Goal: Task Accomplishment & Management: Use online tool/utility

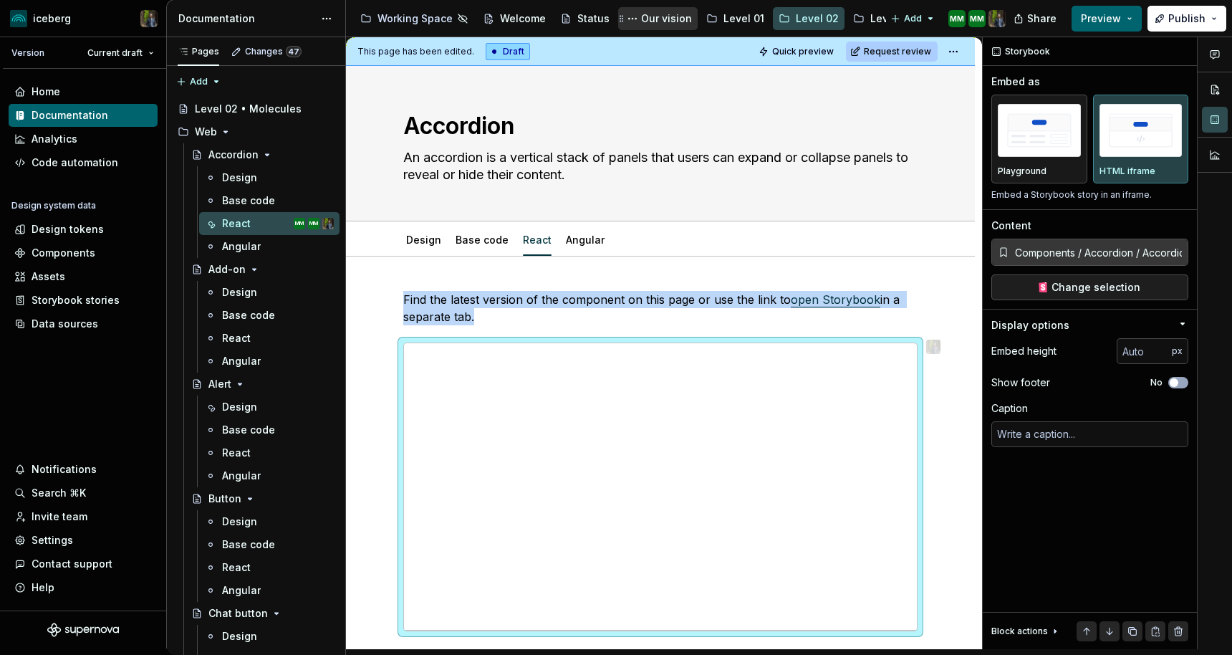
click at [667, 16] on div "Our vision" at bounding box center [666, 18] width 51 height 14
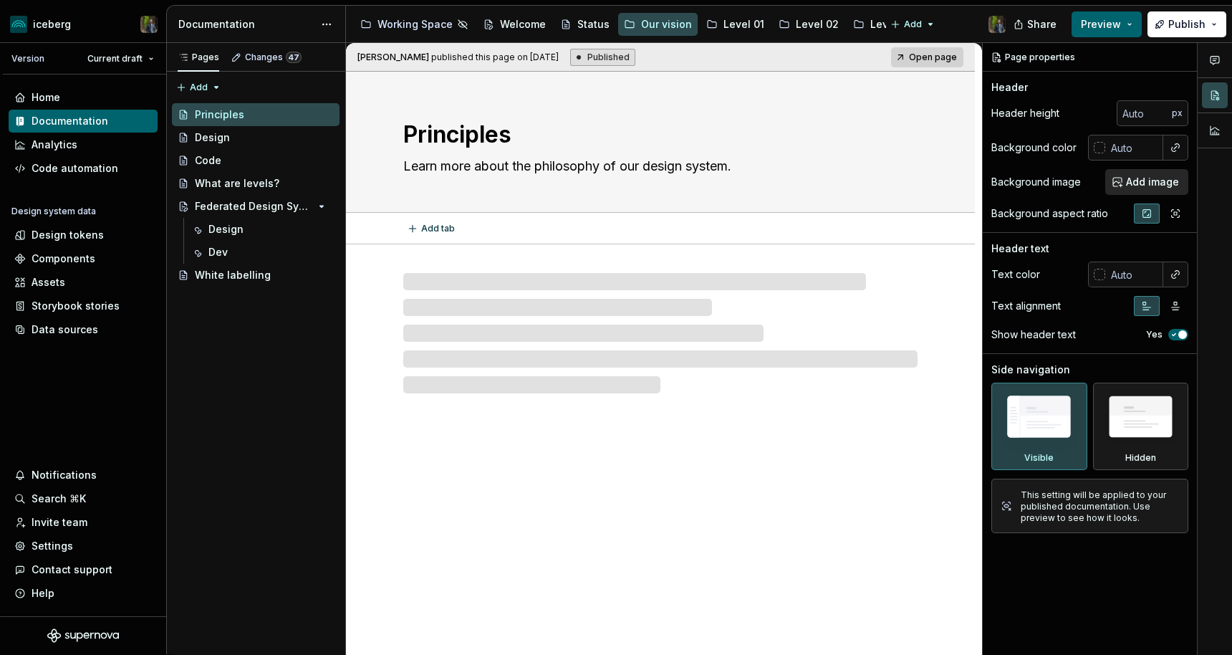
scroll to position [1, 0]
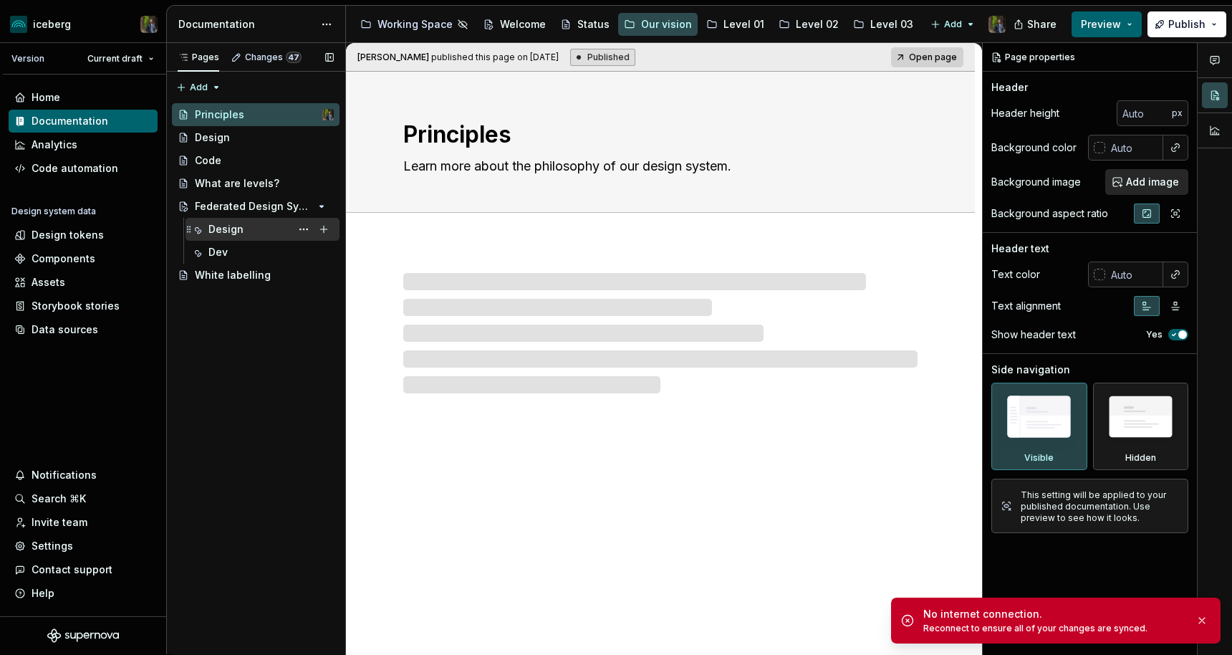
click at [244, 236] on div "Design" at bounding box center [271, 229] width 125 height 20
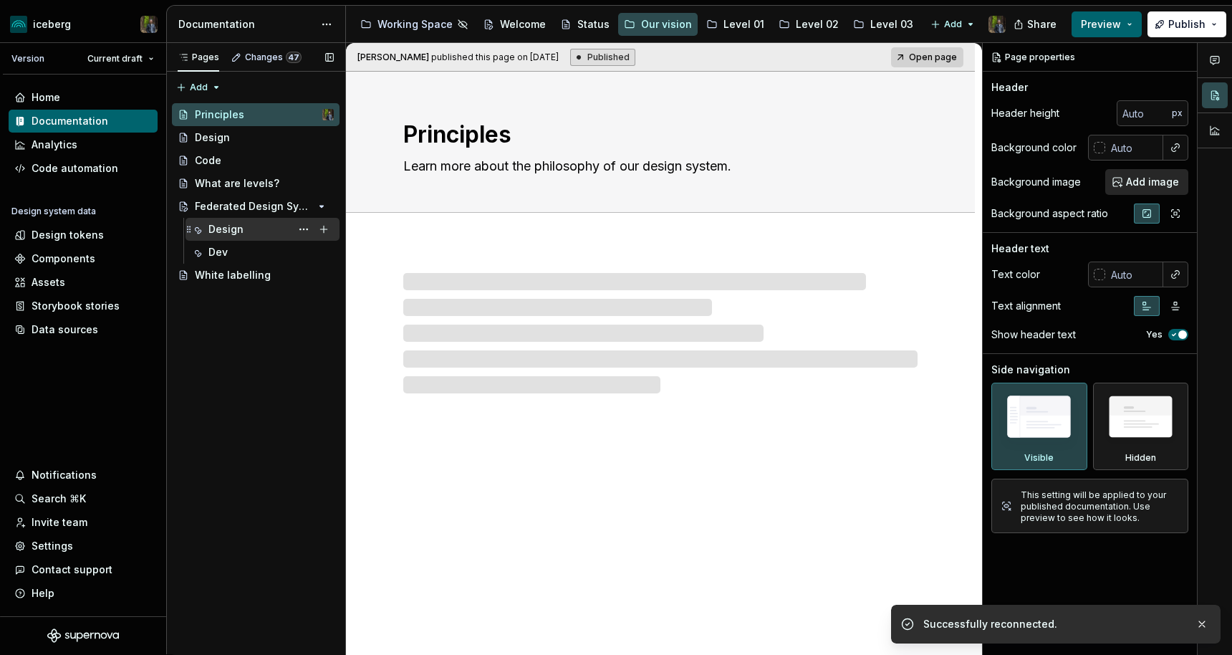
click at [256, 220] on div "Design PF" at bounding box center [271, 229] width 125 height 20
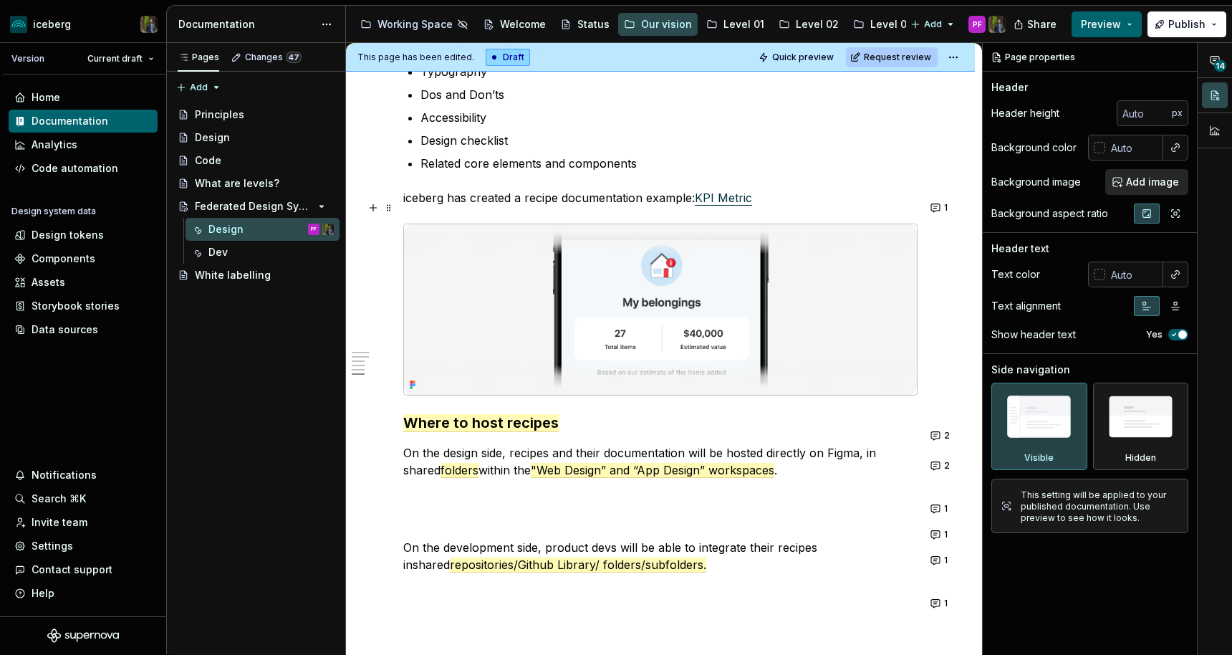
scroll to position [2352, 0]
click at [948, 466] on button "2" at bounding box center [941, 466] width 30 height 20
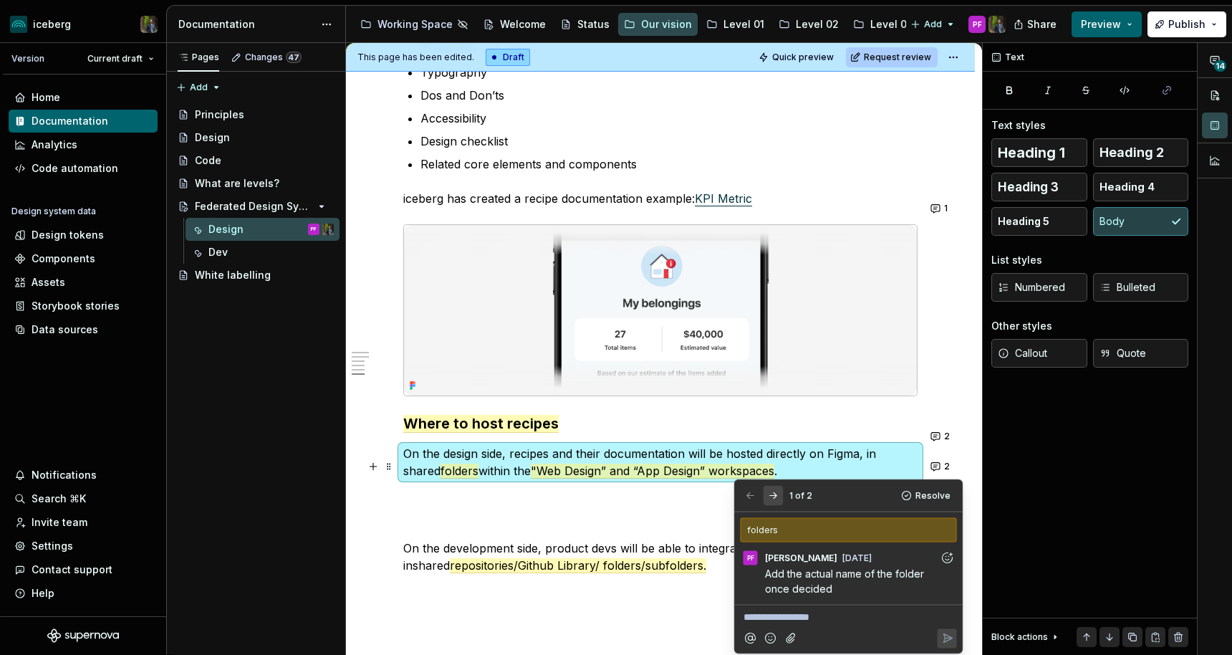
click at [769, 495] on button "button" at bounding box center [774, 496] width 20 height 20
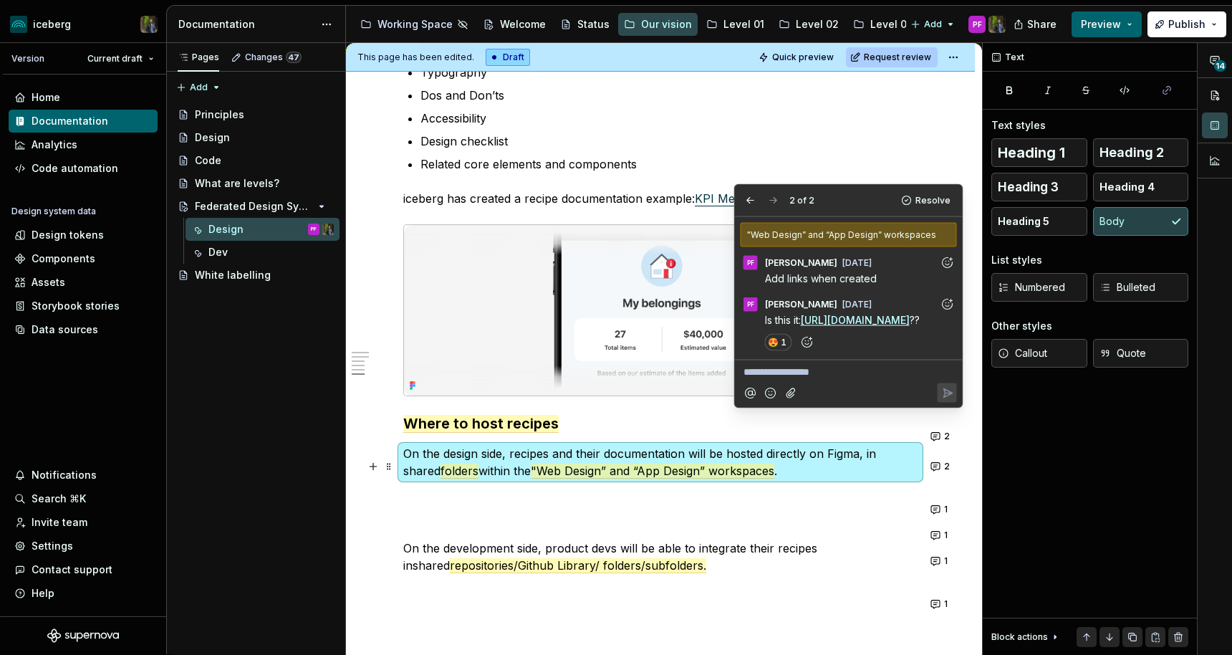
click at [780, 505] on p at bounding box center [660, 496] width 514 height 17
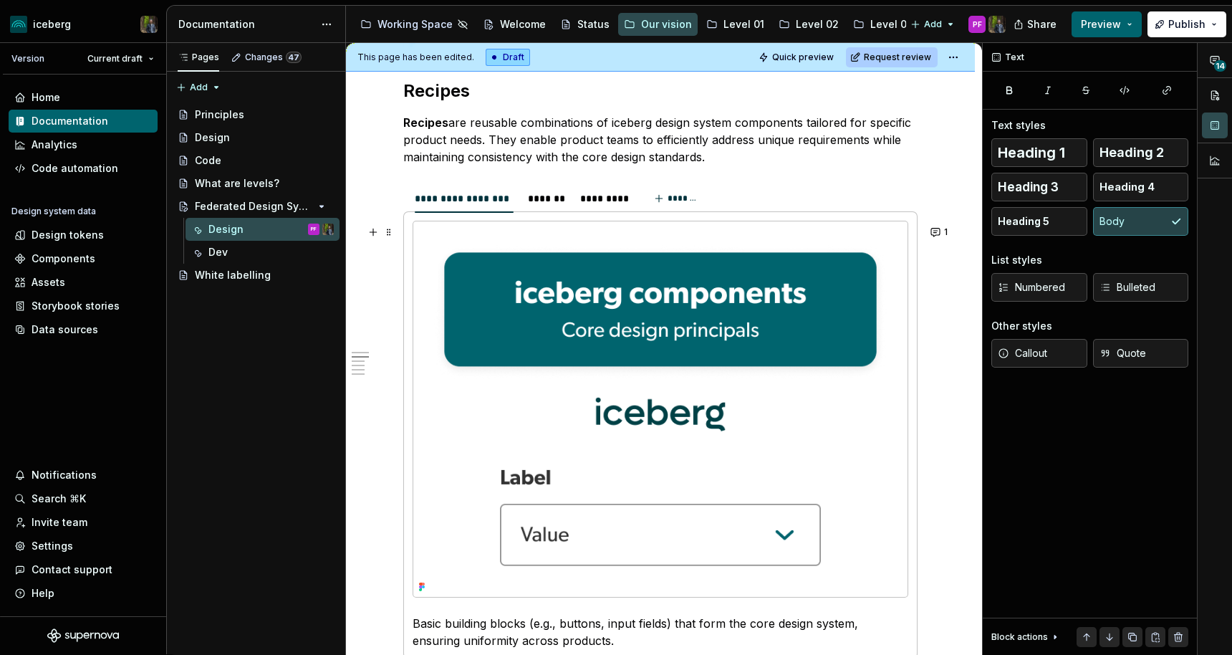
scroll to position [851, 0]
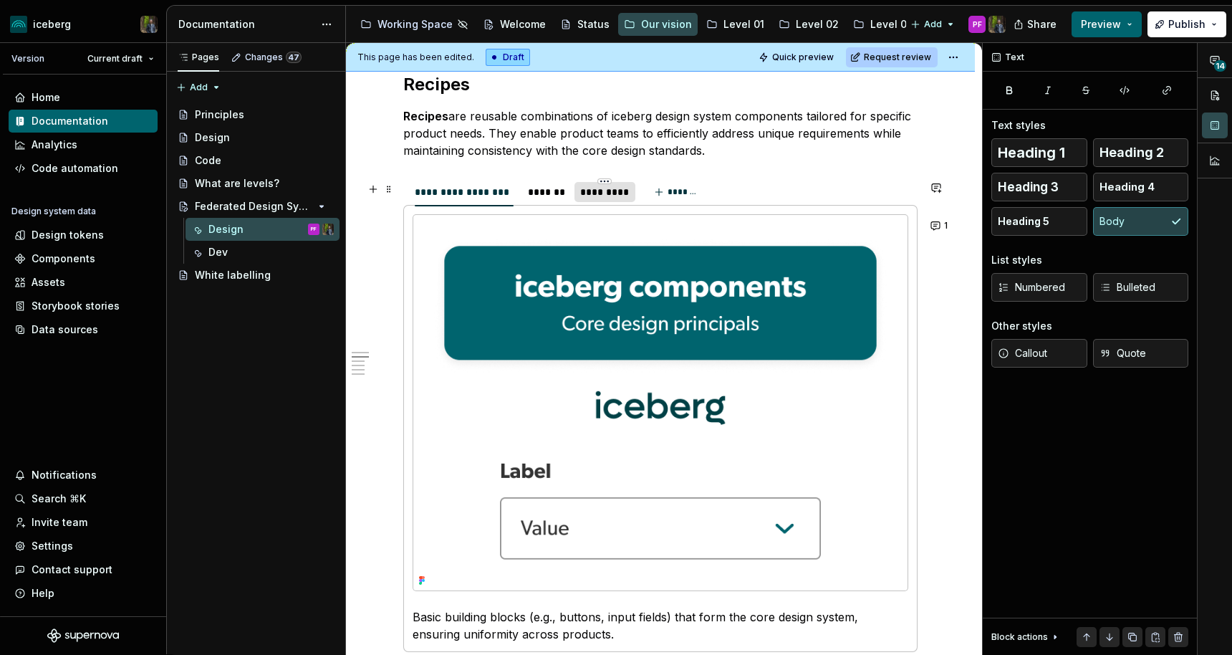
click at [611, 193] on div "*********" at bounding box center [604, 192] width 49 height 14
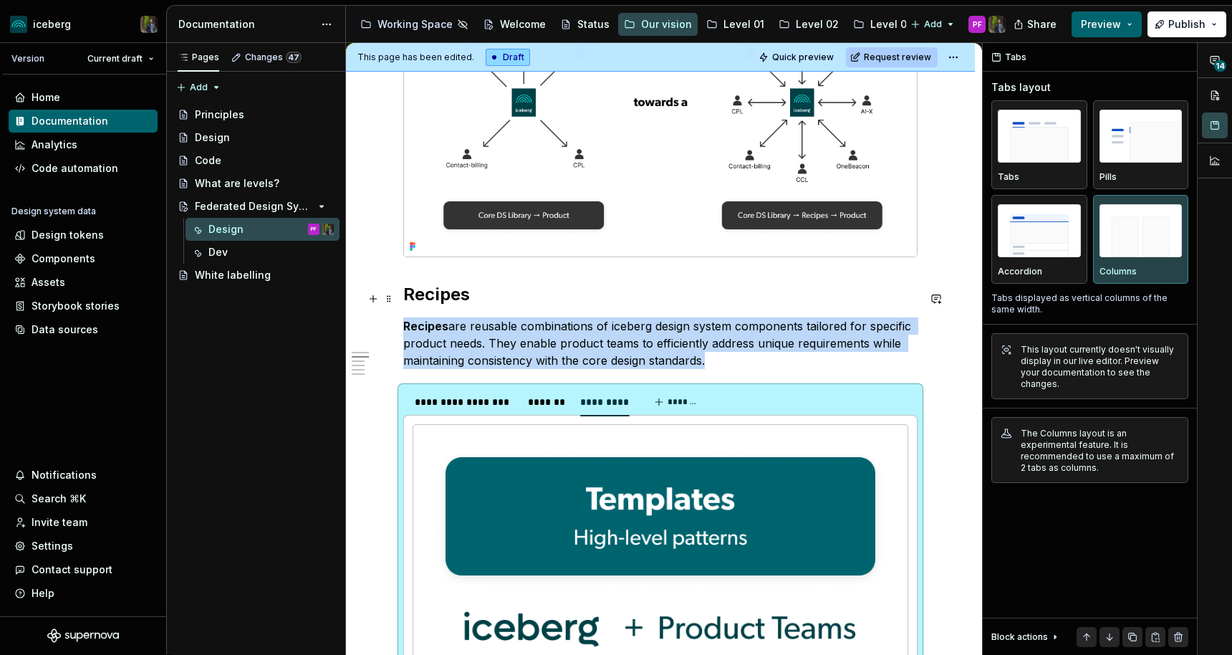
scroll to position [638, 0]
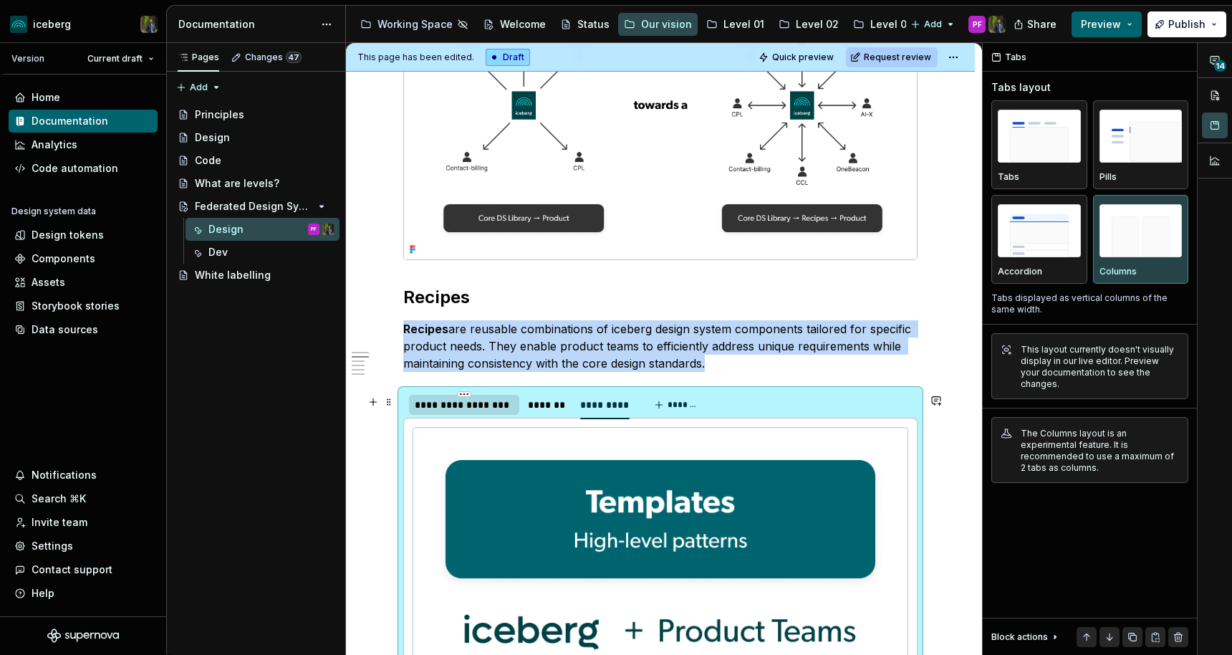
click at [468, 411] on div "**********" at bounding box center [464, 405] width 99 height 14
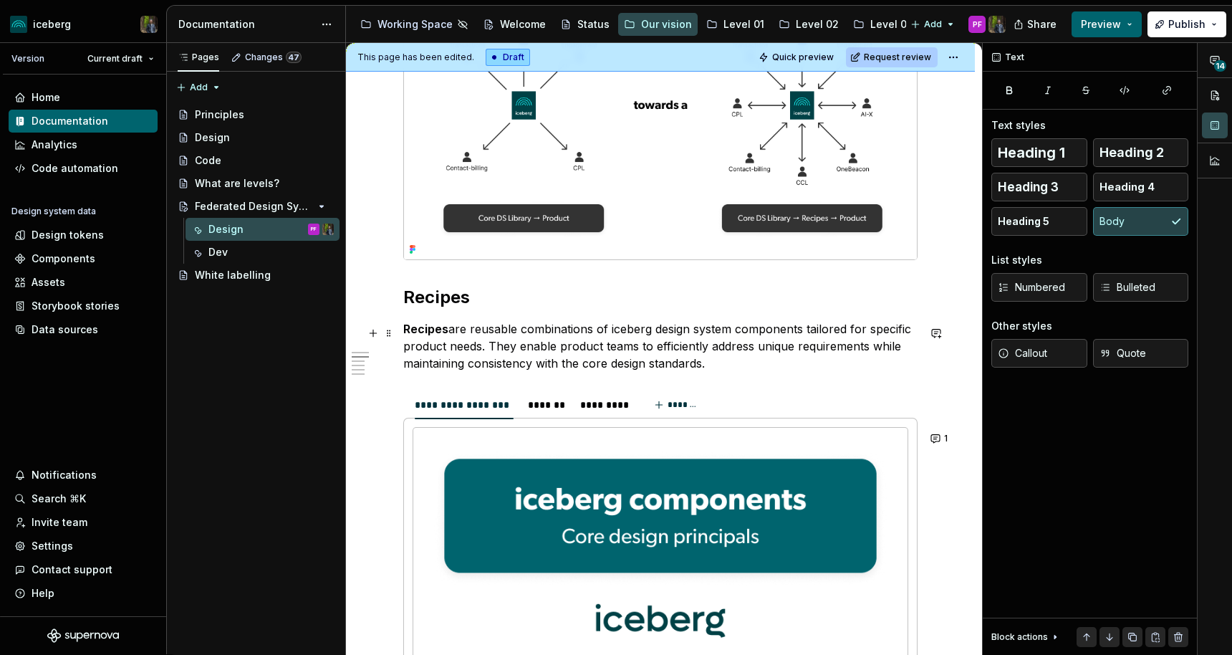
click at [479, 338] on p "Recipes are reusable combinations of iceberg design system components tailored …" at bounding box center [660, 346] width 514 height 52
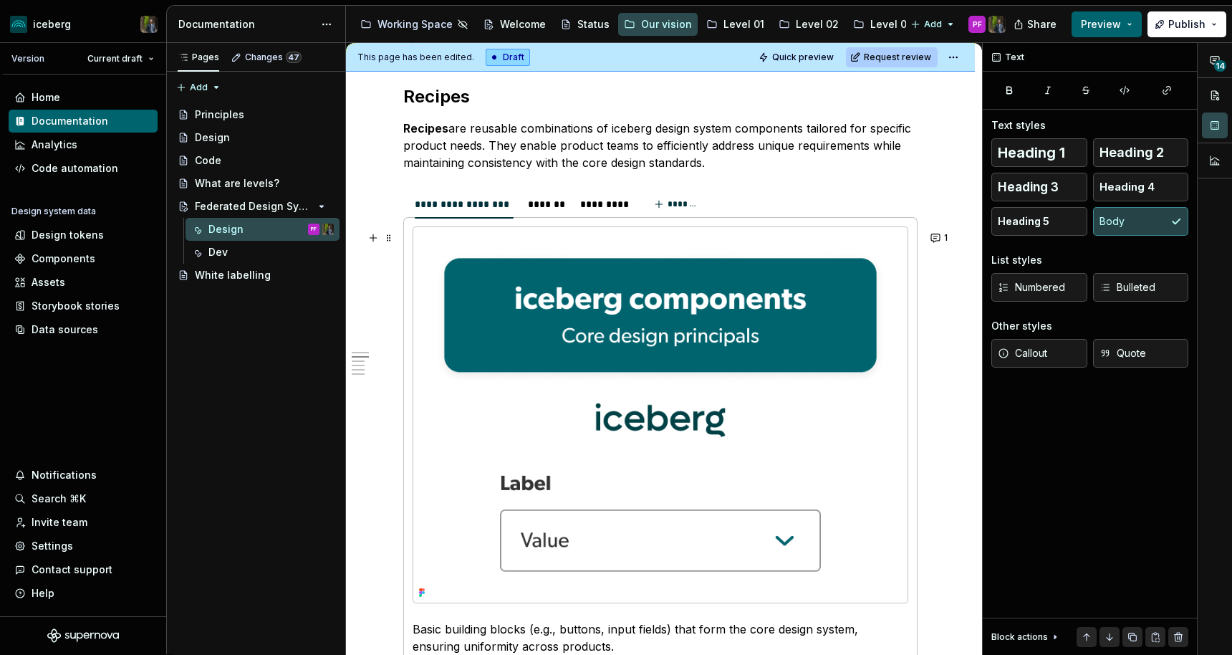
scroll to position [839, 0]
click at [57, 527] on div "Invite team" at bounding box center [60, 522] width 56 height 14
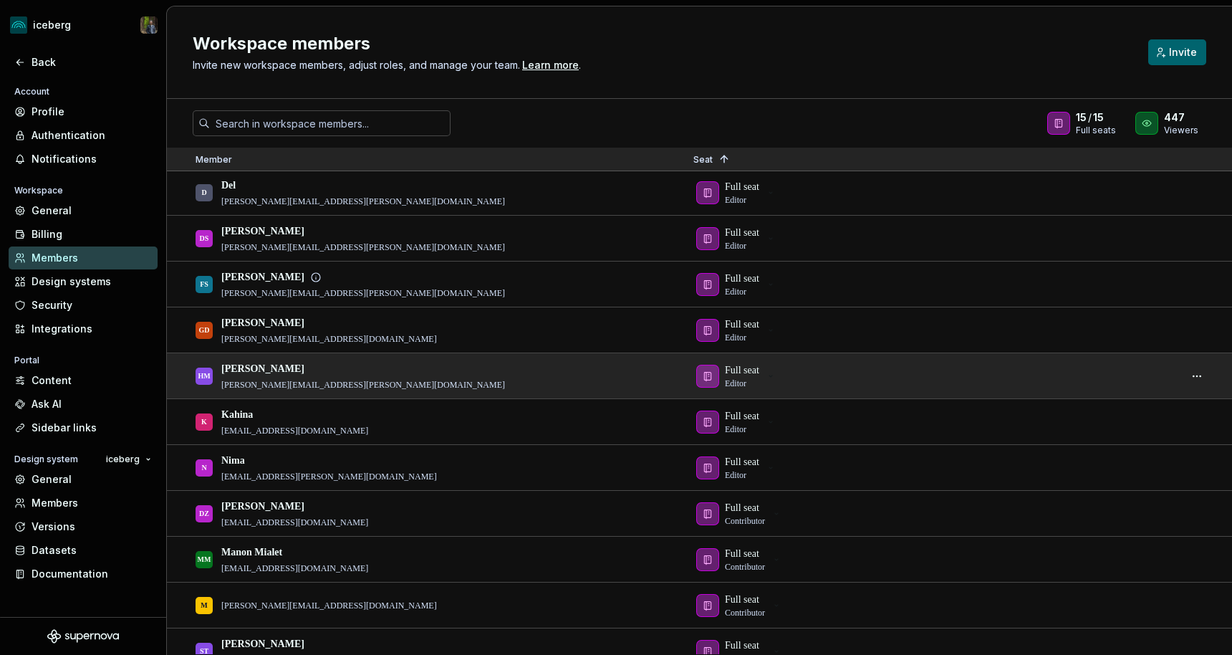
scroll to position [197, 0]
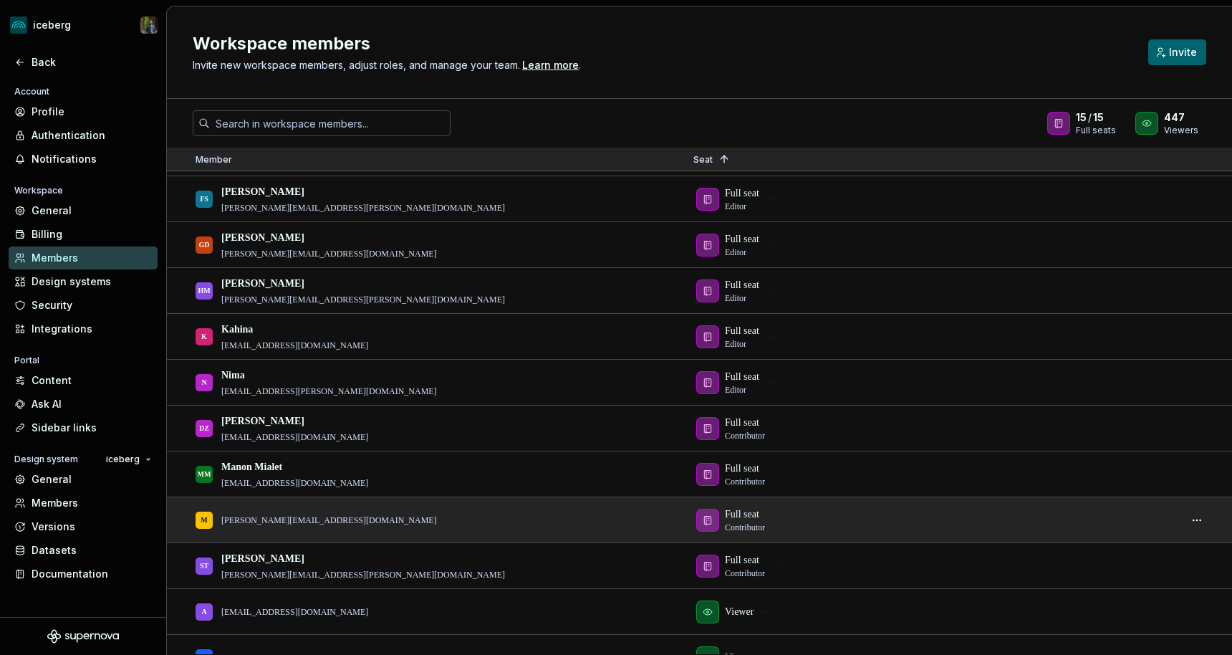
drag, startPoint x: 352, startPoint y: 518, endPoint x: 207, endPoint y: 517, distance: 144.7
click at [206, 517] on div "M [PERSON_NAME][EMAIL_ADDRESS][DOMAIN_NAME]" at bounding box center [433, 520] width 475 height 44
drag, startPoint x: 231, startPoint y: 517, endPoint x: 310, endPoint y: 517, distance: 79.5
click at [310, 517] on p "[PERSON_NAME][EMAIL_ADDRESS][DOMAIN_NAME]" at bounding box center [329, 519] width 216 height 11
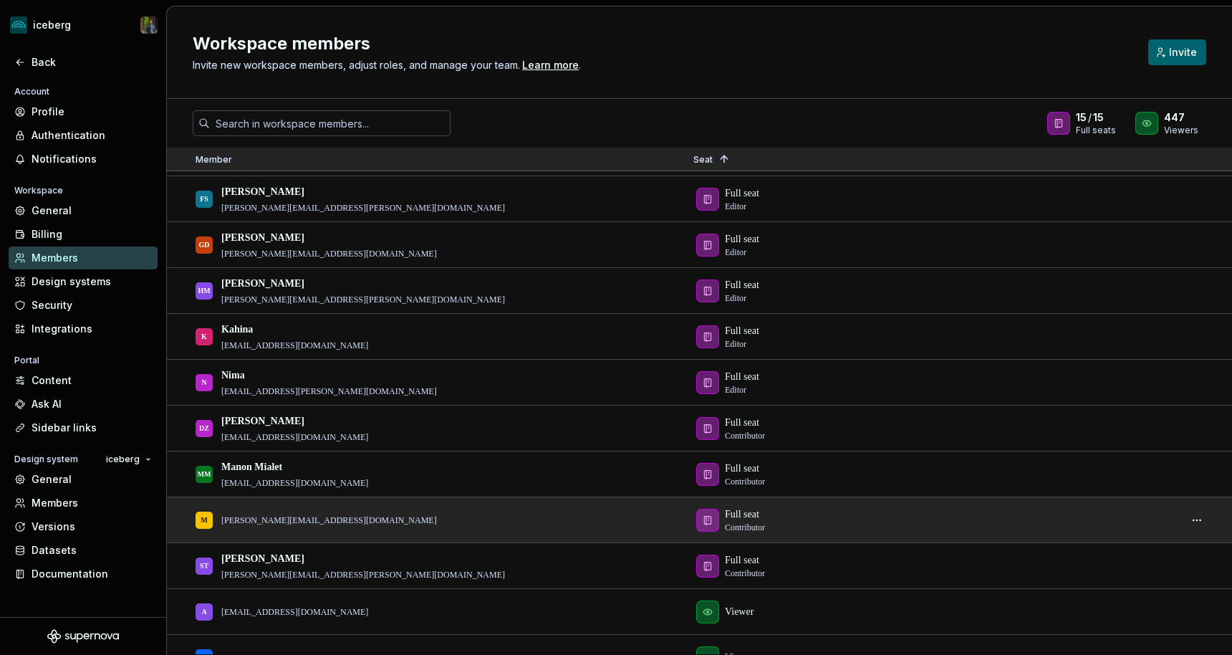
click at [387, 527] on div "M [PERSON_NAME][EMAIL_ADDRESS][DOMAIN_NAME]" at bounding box center [433, 520] width 475 height 44
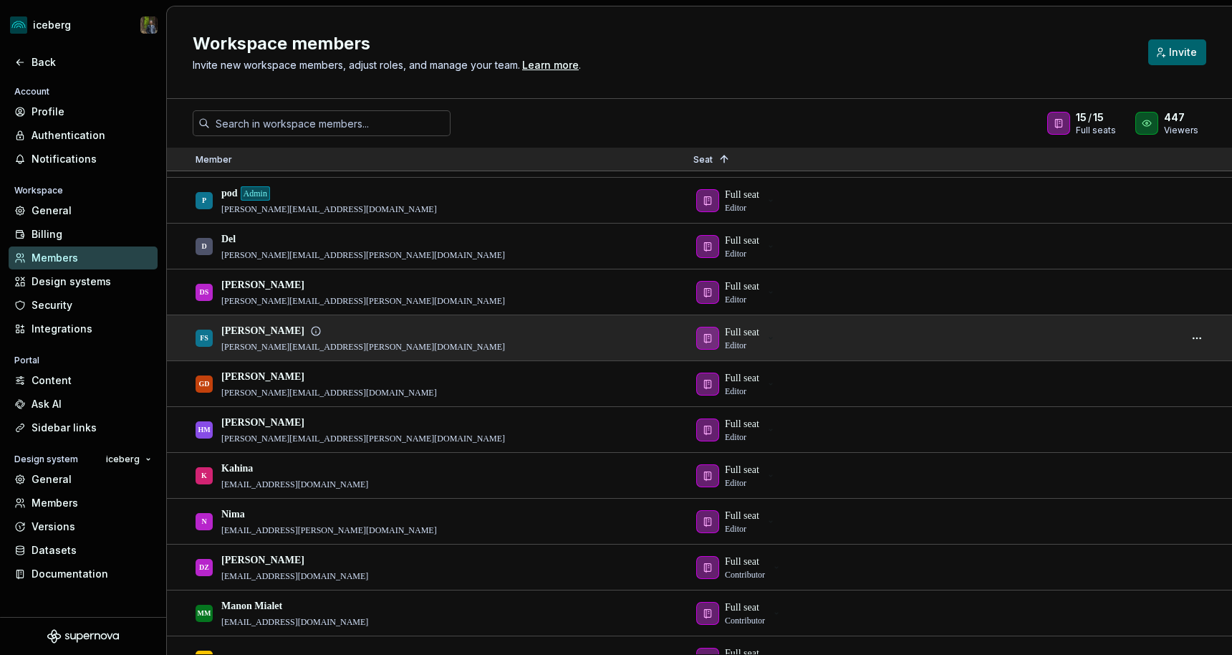
click at [402, 322] on div "FS [PERSON_NAME] [PERSON_NAME][EMAIL_ADDRESS][PERSON_NAME][DOMAIN_NAME]" at bounding box center [433, 338] width 475 height 44
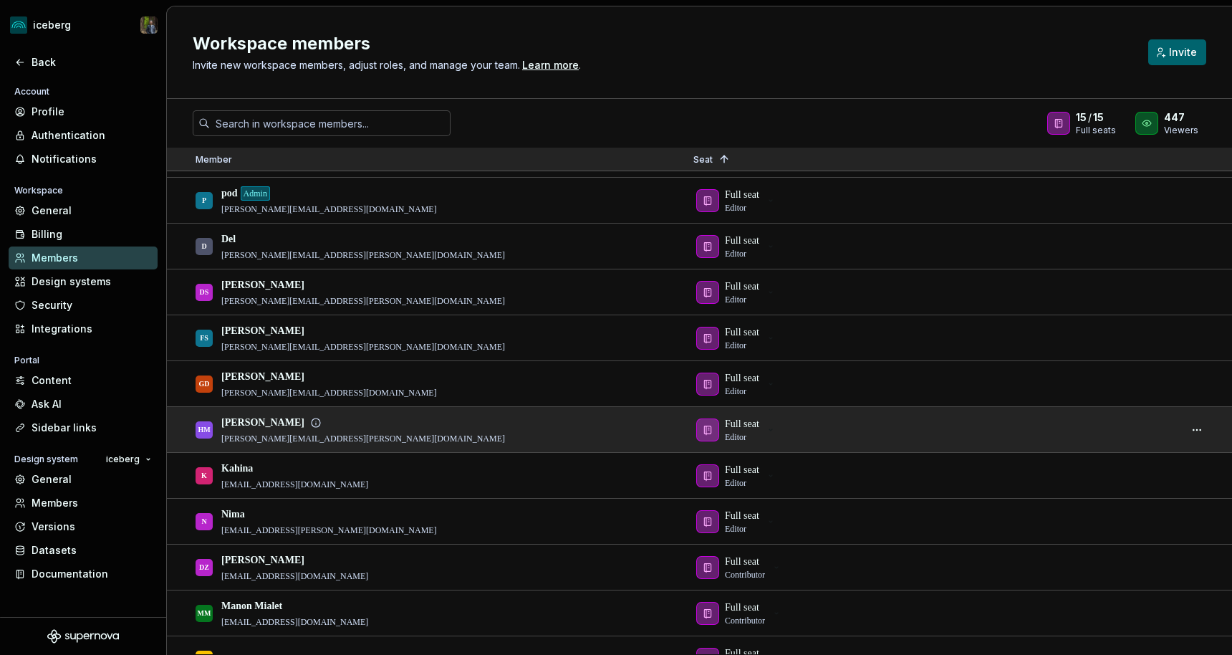
click at [295, 443] on p "[PERSON_NAME][EMAIL_ADDRESS][PERSON_NAME][DOMAIN_NAME]" at bounding box center [363, 438] width 284 height 11
click at [354, 435] on div "HM [PERSON_NAME] [PERSON_NAME][EMAIL_ADDRESS][PERSON_NAME][DOMAIN_NAME]" at bounding box center [433, 430] width 475 height 44
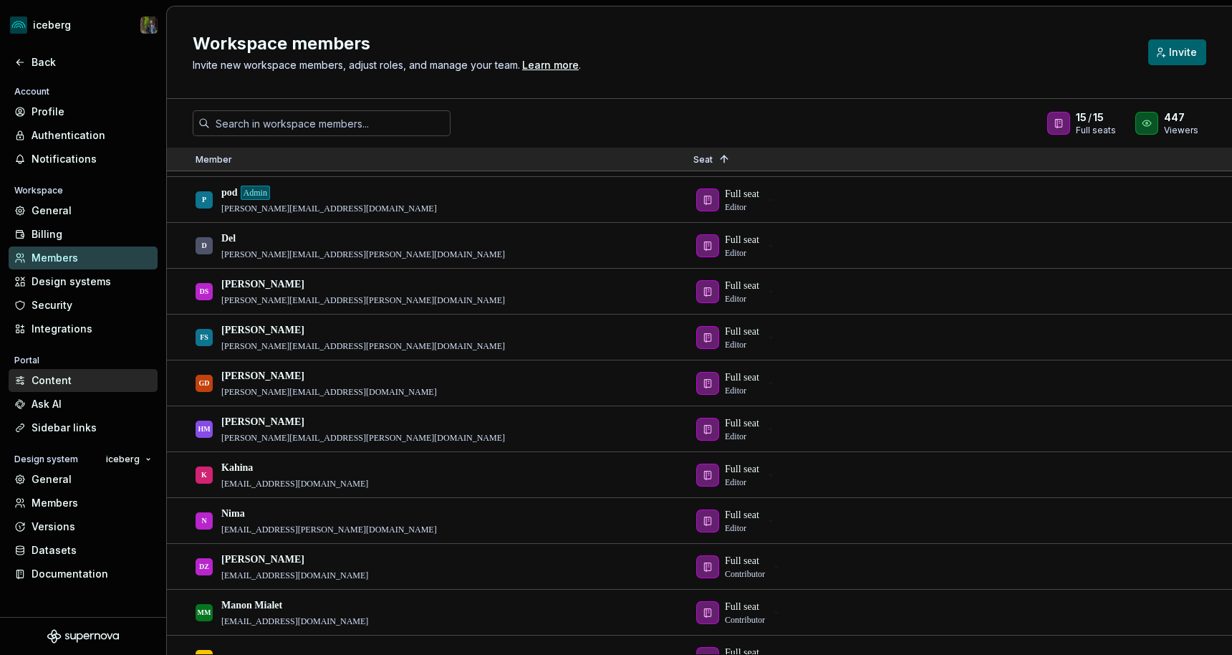
click at [67, 386] on div "Content" at bounding box center [92, 380] width 120 height 14
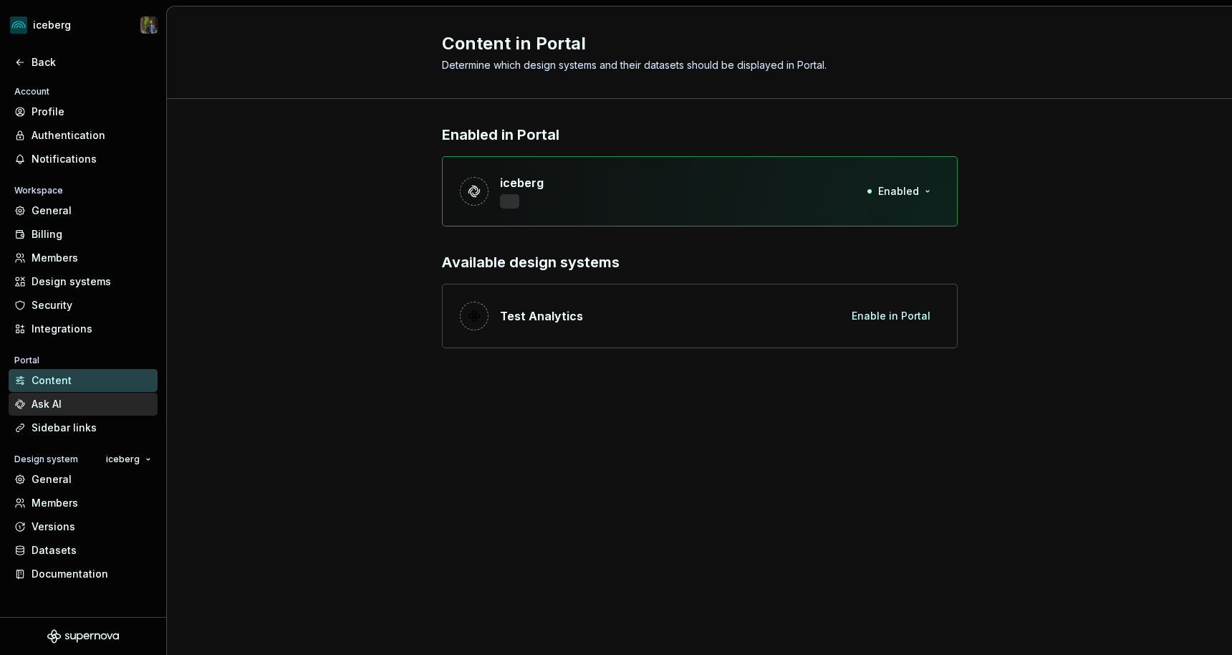
click at [112, 406] on div "Ask AI" at bounding box center [92, 404] width 120 height 14
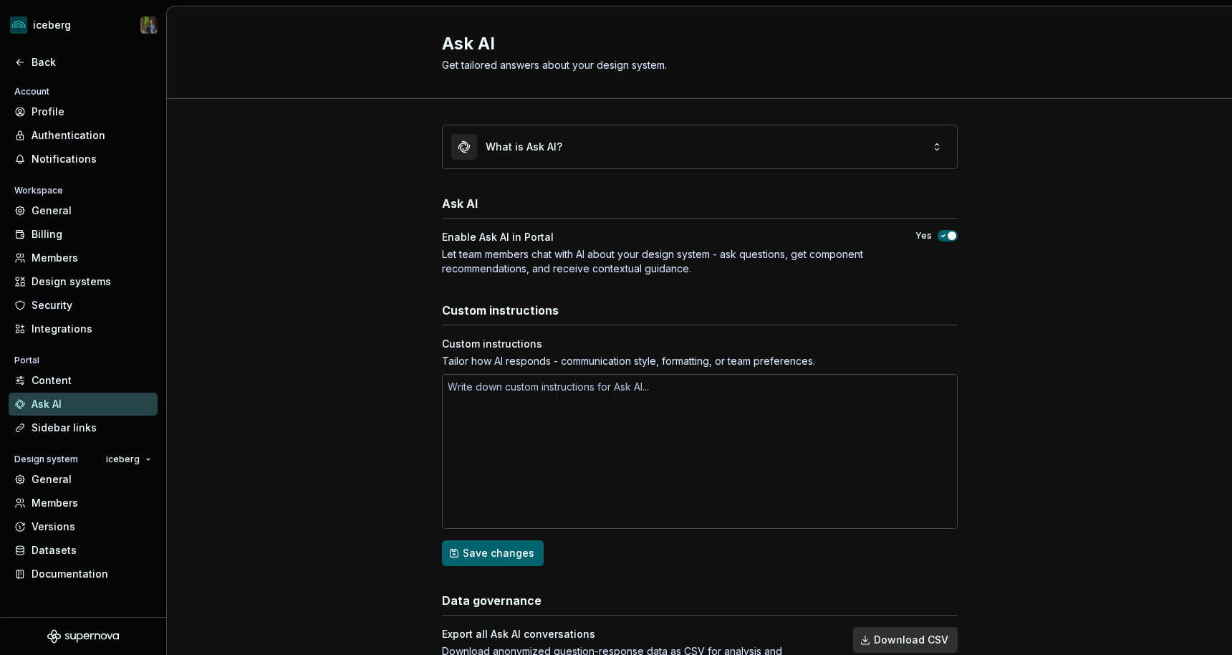
scroll to position [58, 0]
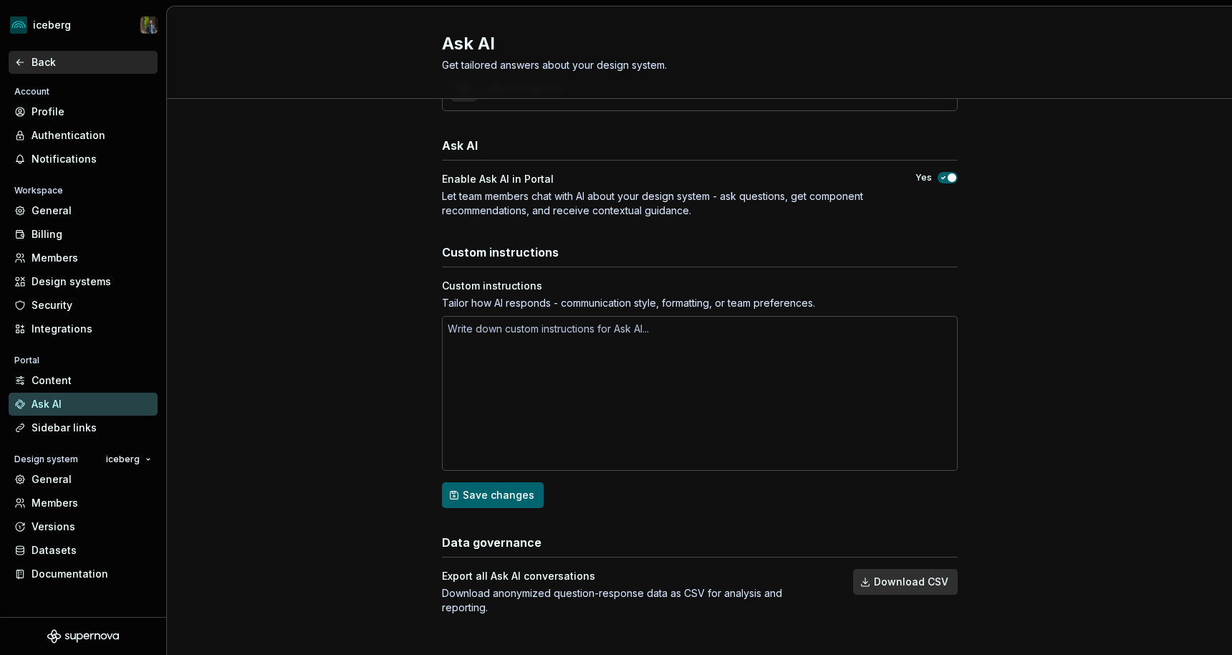
click at [27, 67] on div "Back" at bounding box center [83, 62] width 138 height 14
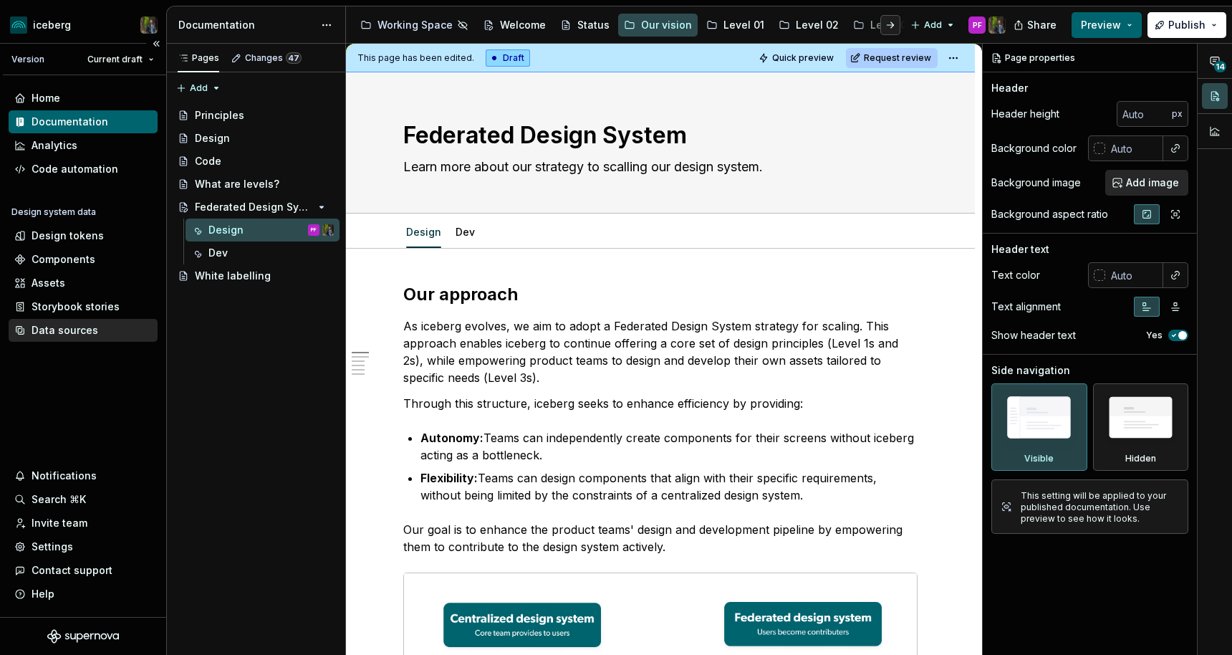
type textarea "*"
click at [83, 166] on div "Code automation" at bounding box center [75, 169] width 87 height 14
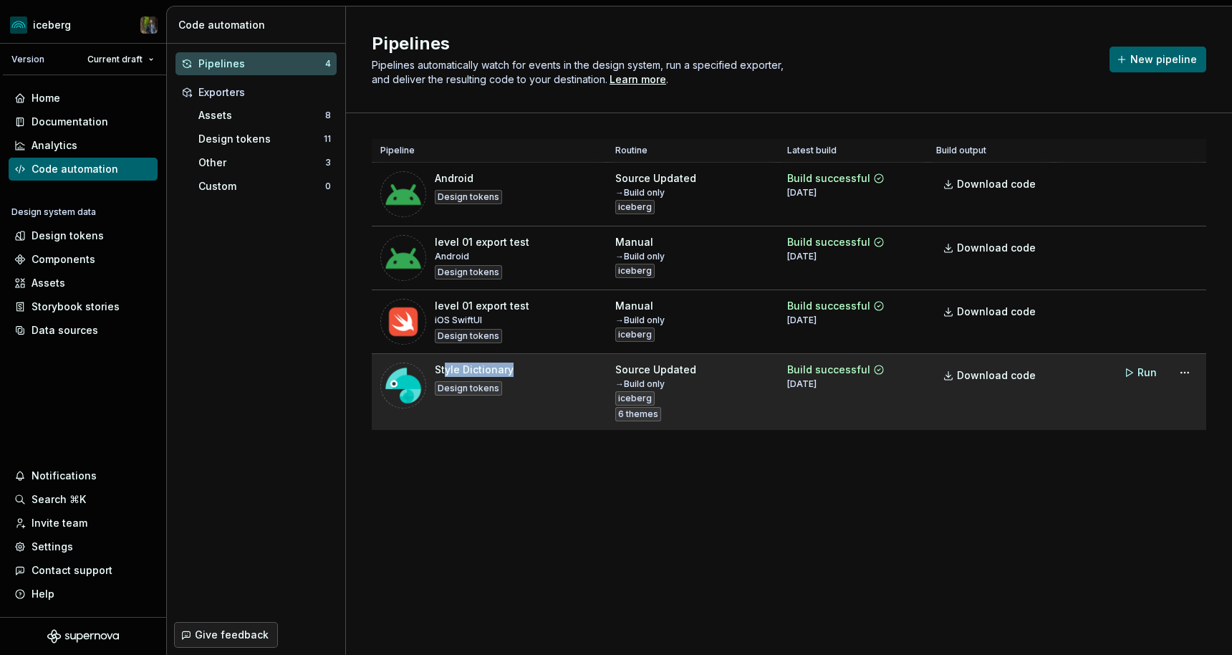
drag, startPoint x: 444, startPoint y: 373, endPoint x: 543, endPoint y: 371, distance: 99.6
click at [544, 373] on div "Style Dictionary Design tokens" at bounding box center [489, 386] width 218 height 46
click at [543, 371] on div "Style Dictionary Design tokens" at bounding box center [489, 386] width 218 height 46
drag, startPoint x: 517, startPoint y: 368, endPoint x: 433, endPoint y: 367, distance: 83.8
click at [433, 367] on div "Style Dictionary Design tokens" at bounding box center [489, 386] width 218 height 46
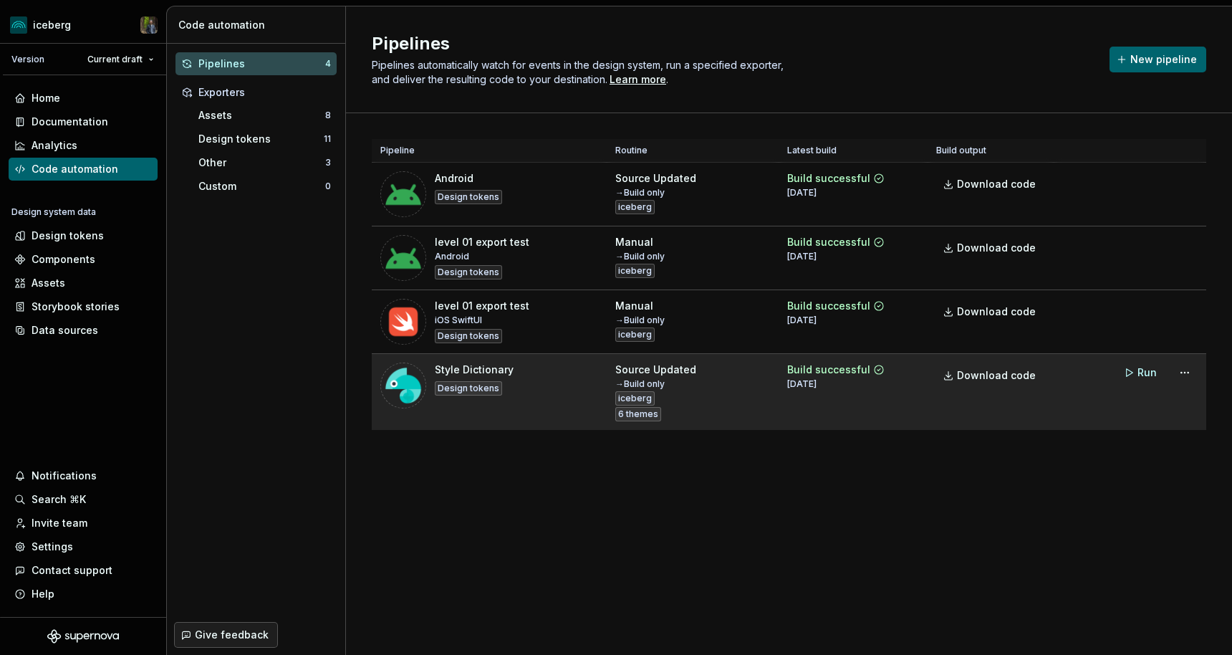
click at [458, 368] on div "Style Dictionary" at bounding box center [474, 370] width 79 height 14
click at [1183, 370] on html "iceberg Version Current draft Home Documentation Analytics Code automation Desi…" at bounding box center [616, 327] width 1232 height 655
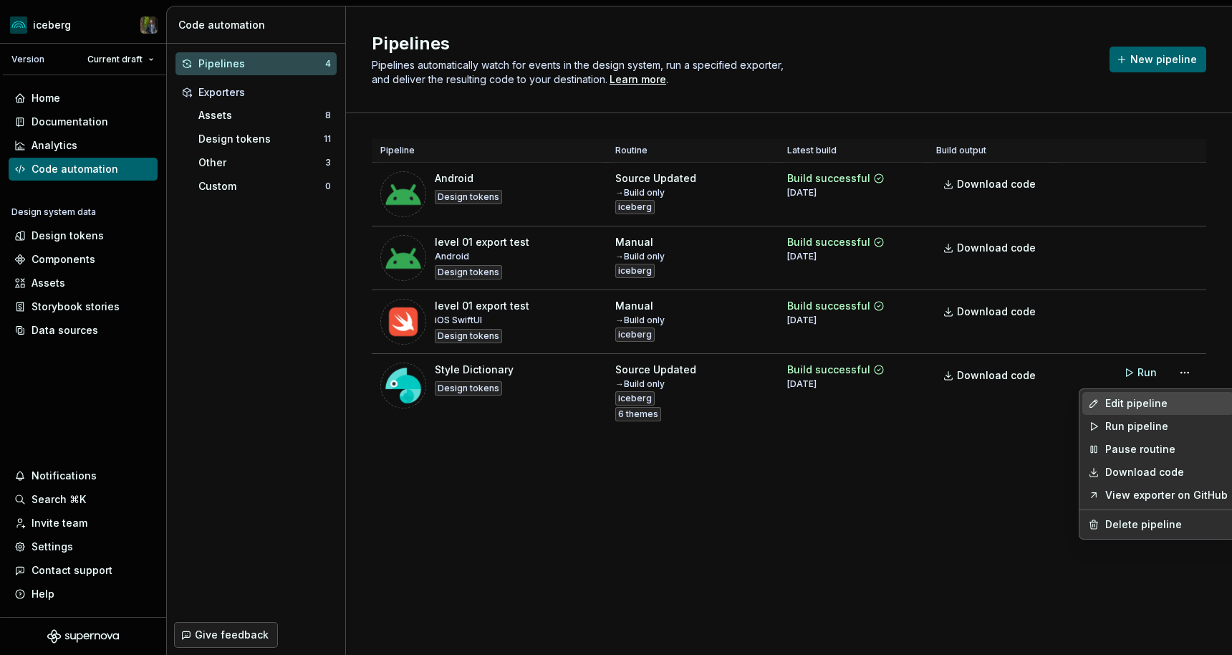
click at [1138, 397] on div "Edit pipeline" at bounding box center [1167, 403] width 123 height 14
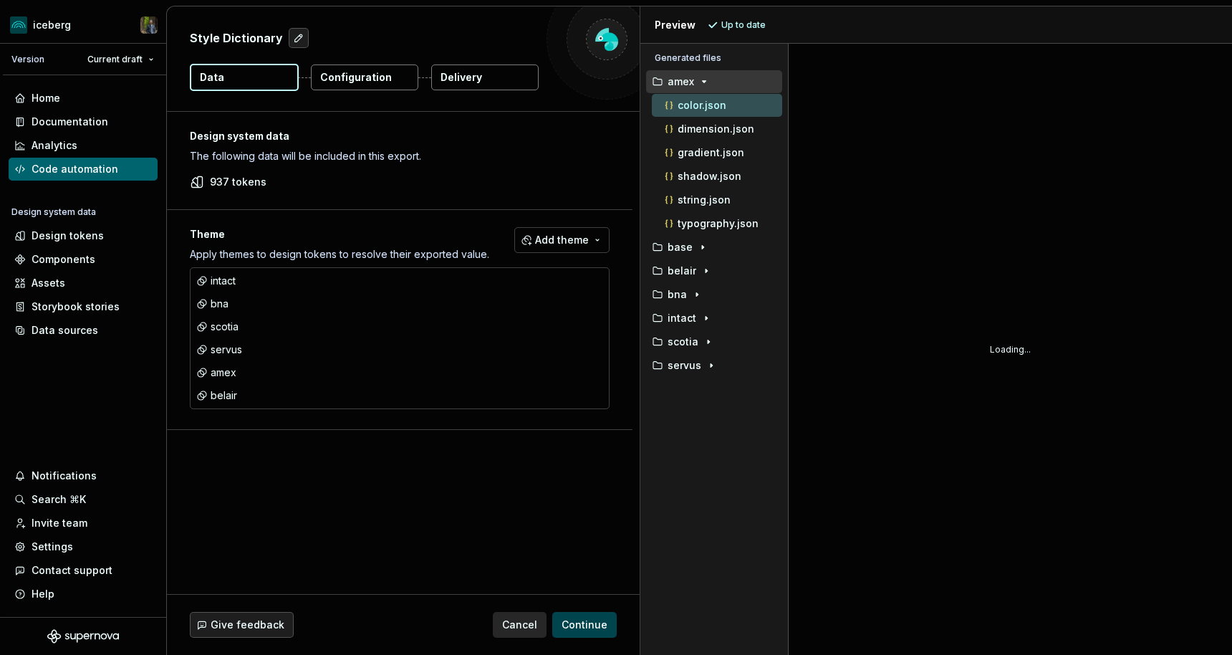
click at [587, 626] on span "Continue" at bounding box center [585, 625] width 46 height 14
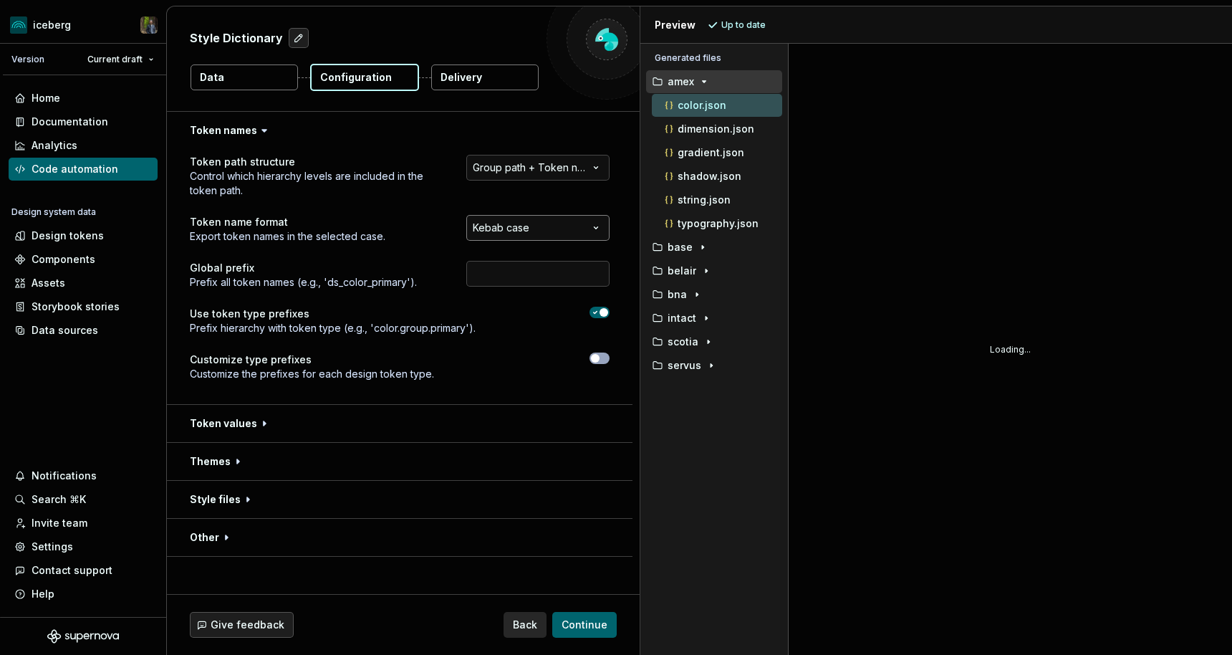
click at [539, 224] on html "**********" at bounding box center [616, 327] width 1232 height 655
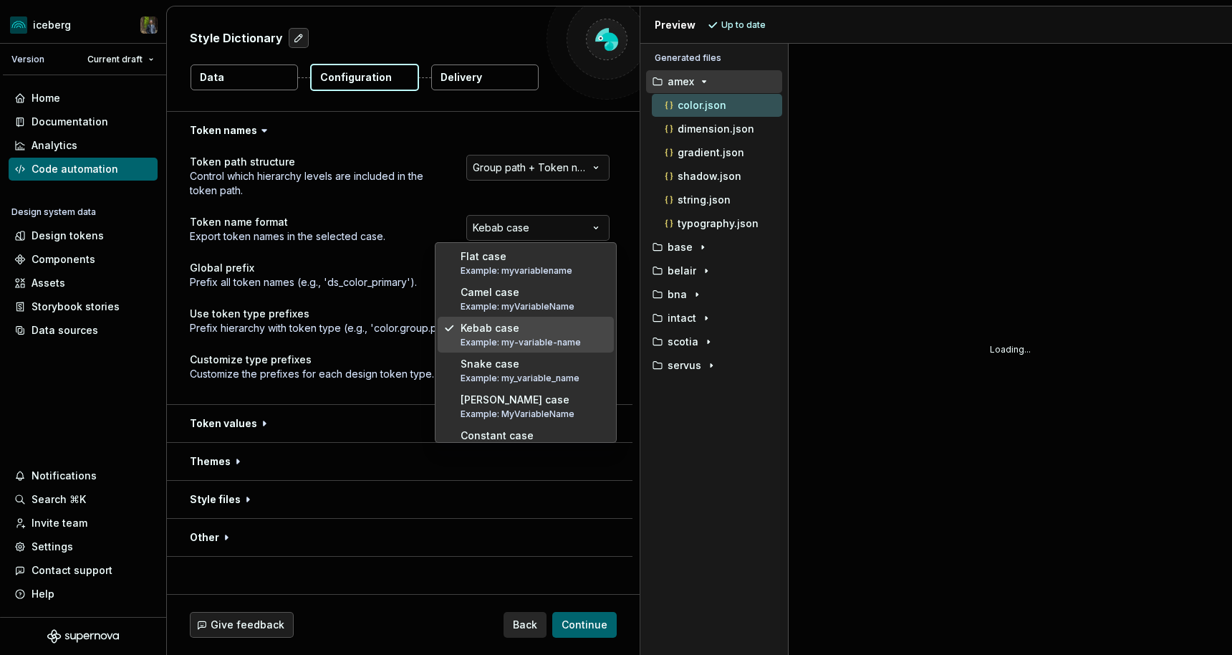
scroll to position [20, 0]
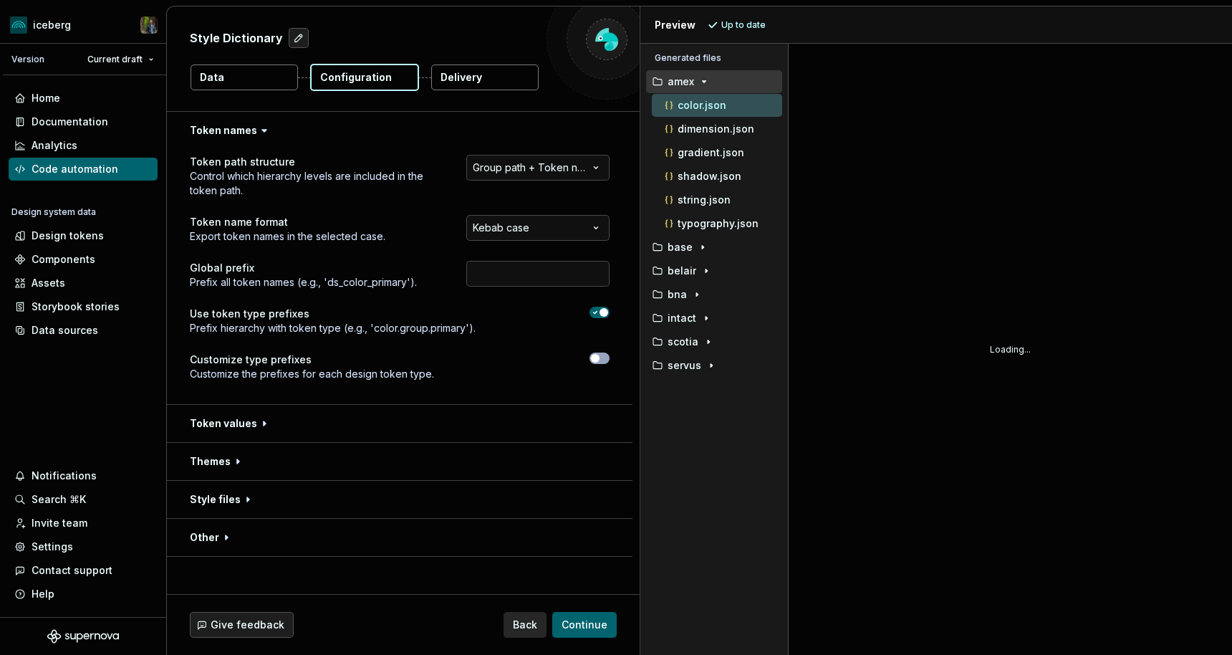
click at [361, 401] on html "**********" at bounding box center [616, 327] width 1232 height 655
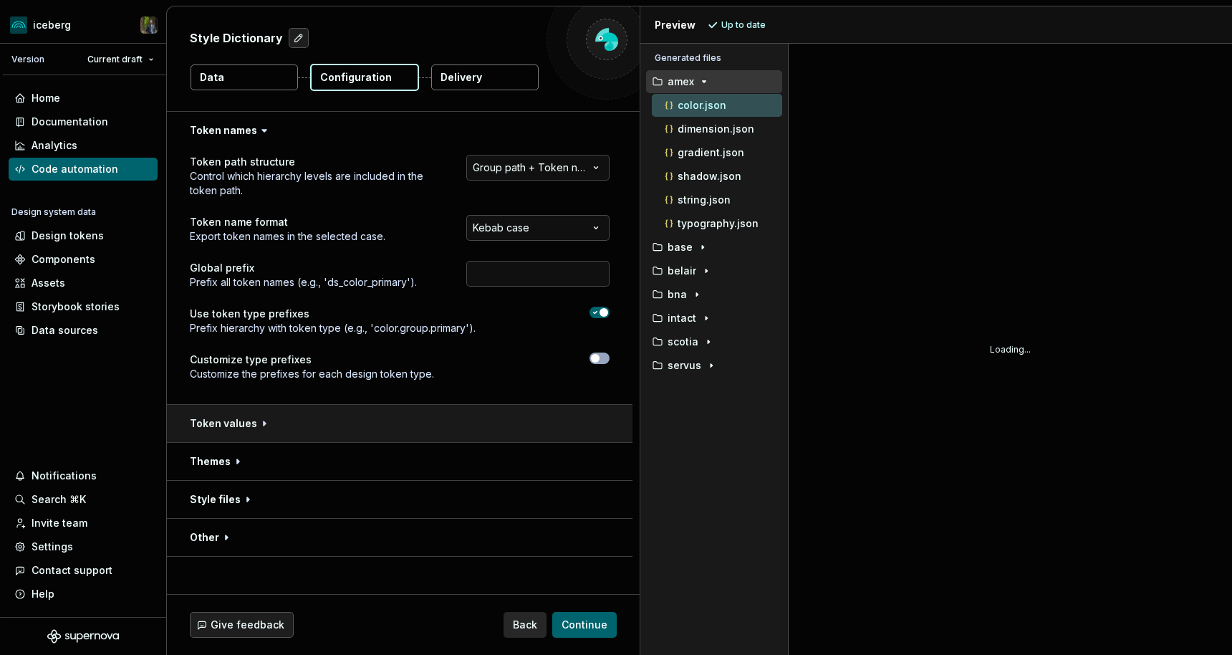
click at [282, 415] on button "button" at bounding box center [400, 423] width 466 height 37
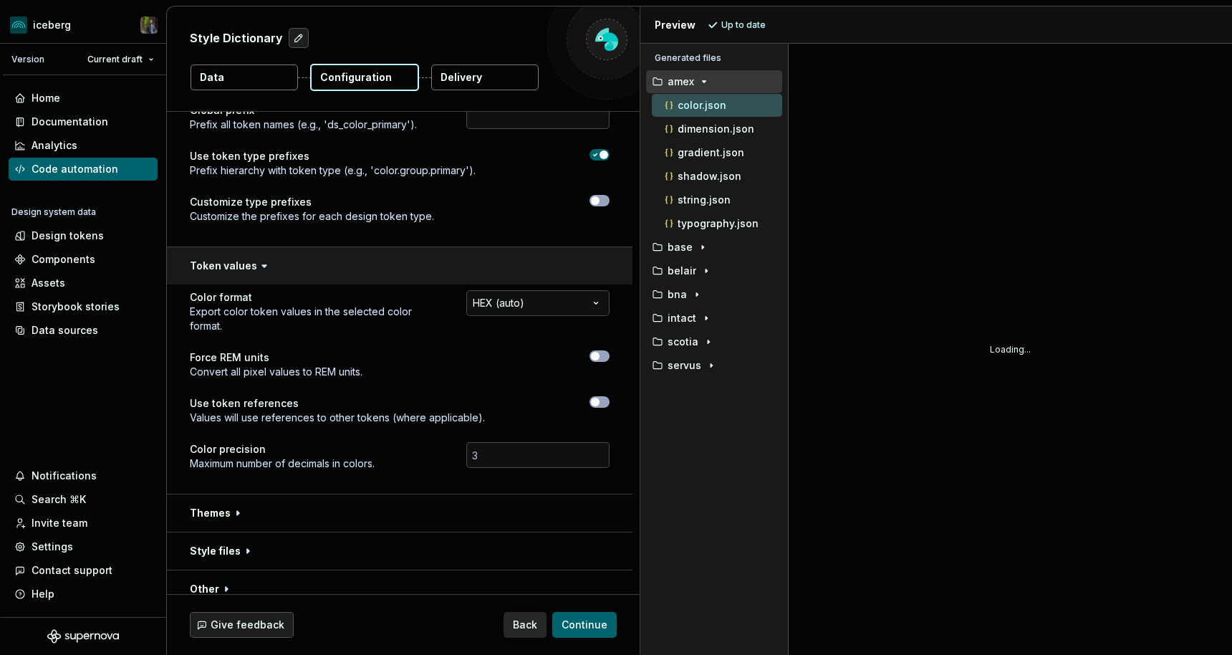
scroll to position [0, 0]
